Goal: Task Accomplishment & Management: Use online tool/utility

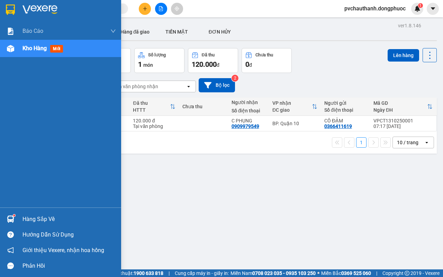
click at [40, 219] on div "Hàng sắp về" at bounding box center [68, 219] width 93 height 10
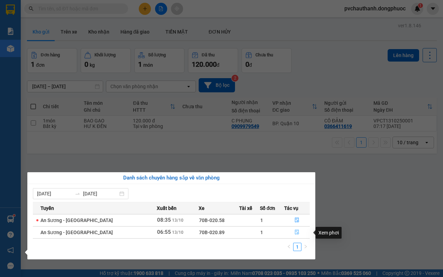
click at [294, 231] on icon "file-done" at bounding box center [296, 232] width 5 height 5
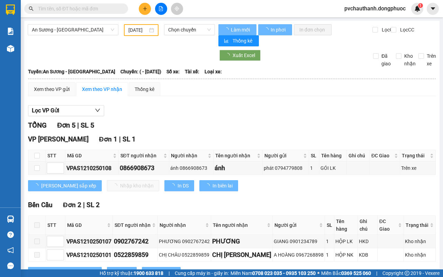
type input "[DATE]"
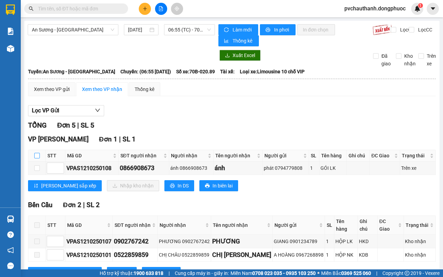
click at [37, 156] on input "checkbox" at bounding box center [37, 156] width 6 height 6
checkbox input "true"
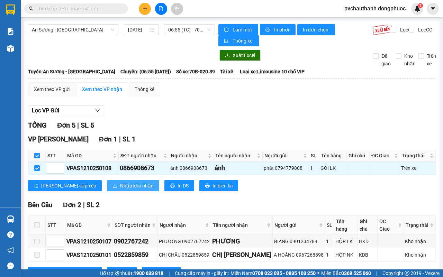
click at [120, 188] on span "Nhập kho nhận" at bounding box center [137, 186] width 34 height 8
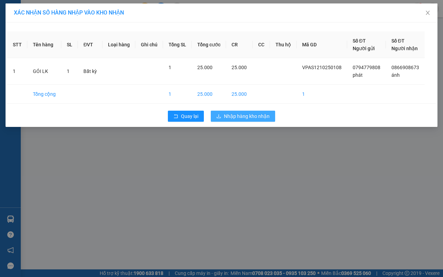
click at [245, 114] on span "Nhập hàng kho nhận" at bounding box center [247, 116] width 46 height 8
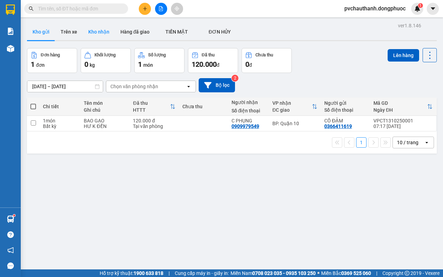
click at [97, 30] on button "Kho nhận" at bounding box center [99, 32] width 32 height 17
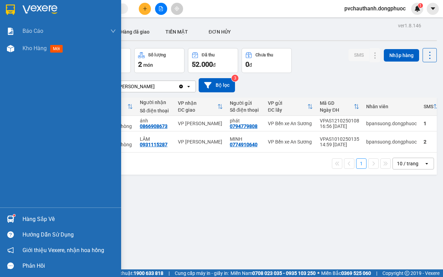
click at [33, 214] on div "Hàng sắp về" at bounding box center [68, 219] width 93 height 10
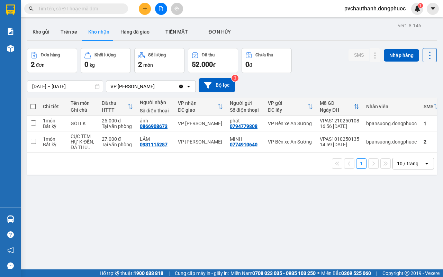
click at [364, 225] on section "Kết quả tìm kiếm ( 0 ) Bộ lọc No Data pvchauthanh.dongphuoc 1 Báo cáo Mẫu 1: Bá…" at bounding box center [221, 138] width 443 height 277
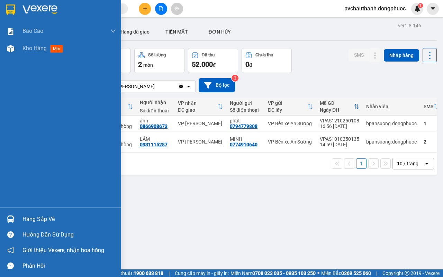
click at [29, 217] on div "Hàng sắp về" at bounding box center [68, 219] width 93 height 10
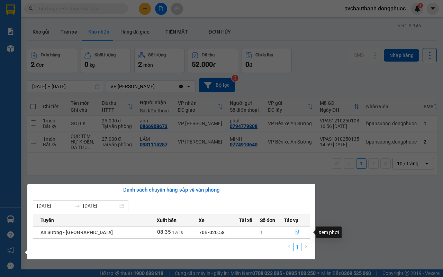
click at [294, 232] on icon "file-done" at bounding box center [296, 232] width 5 height 5
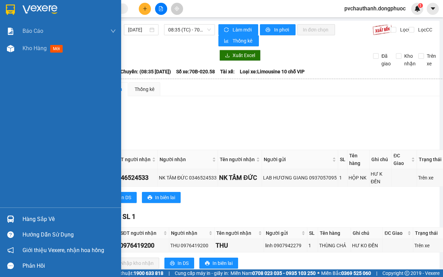
click at [36, 216] on div "Hàng sắp về" at bounding box center [68, 219] width 93 height 10
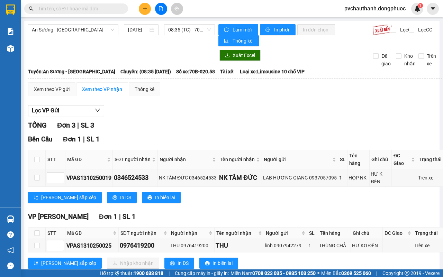
drag, startPoint x: 246, startPoint y: 122, endPoint x: 190, endPoint y: 115, distance: 56.5
click at [245, 122] on section "Kết quả tìm kiếm ( 0 ) Bộ lọc No Data pvchauthanh.dongphuoc 1 Báo cáo Mẫu 1: Bá…" at bounding box center [221, 138] width 443 height 277
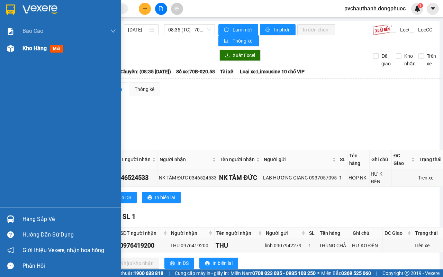
click at [30, 45] on span "Kho hàng" at bounding box center [34, 48] width 24 height 7
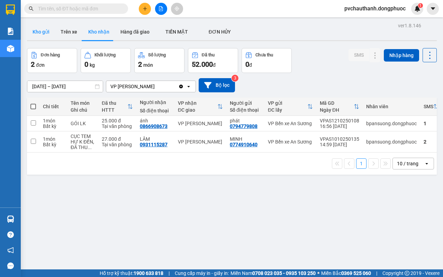
click at [40, 34] on button "Kho gửi" at bounding box center [41, 32] width 28 height 17
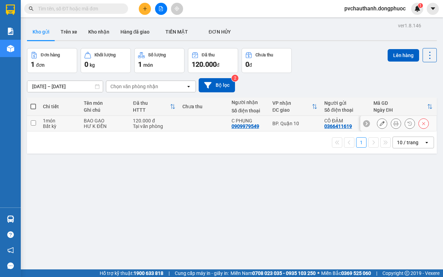
click at [168, 127] on div "Tại văn phòng" at bounding box center [154, 126] width 42 height 6
checkbox input "true"
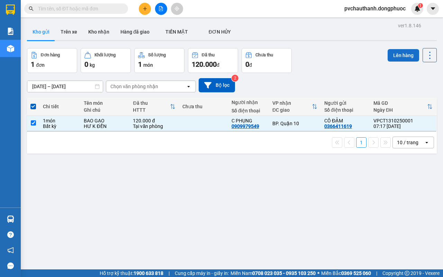
click at [399, 51] on button "Lên hàng" at bounding box center [402, 55] width 31 height 12
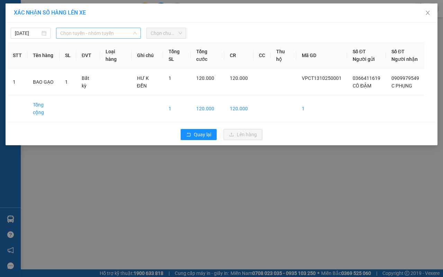
click at [124, 34] on span "Chọn tuyến - nhóm tuyến" at bounding box center [98, 33] width 76 height 10
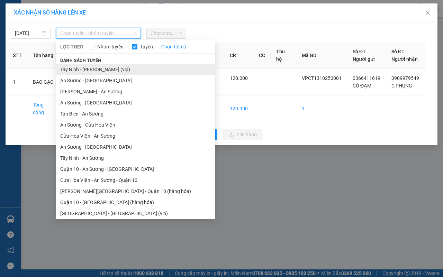
click at [92, 66] on li "Tây Ninh - [PERSON_NAME] (vip)" at bounding box center [135, 69] width 159 height 11
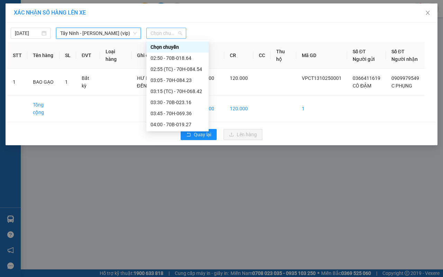
click at [167, 36] on span "Chọn chuyến" at bounding box center [165, 33] width 31 height 10
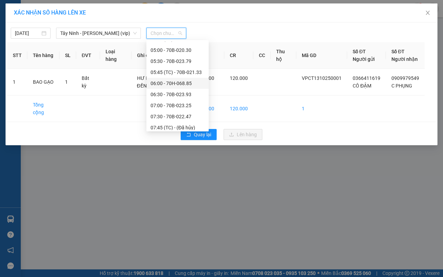
scroll to position [173, 0]
click at [180, 106] on div "08:30 - 70B-022.40" at bounding box center [177, 107] width 54 height 8
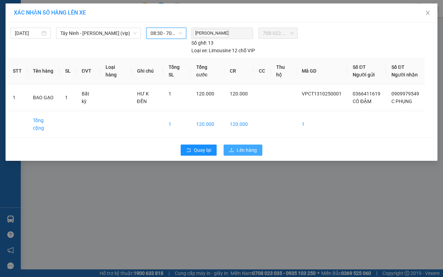
click at [236, 145] on button "Lên hàng" at bounding box center [242, 150] width 39 height 11
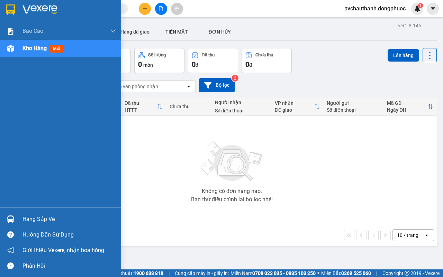
click at [28, 215] on div "Hàng sắp về" at bounding box center [68, 219] width 93 height 10
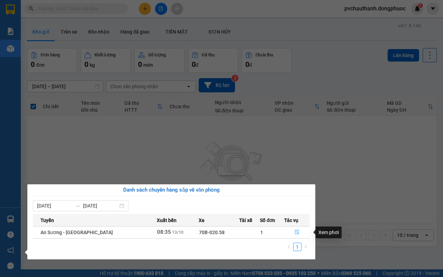
click at [294, 232] on icon "file-done" at bounding box center [296, 232] width 5 height 5
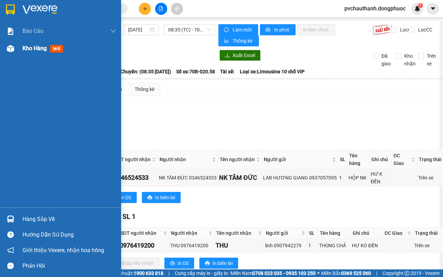
click at [35, 47] on span "Kho hàng" at bounding box center [34, 48] width 24 height 7
